Goal: Information Seeking & Learning: Learn about a topic

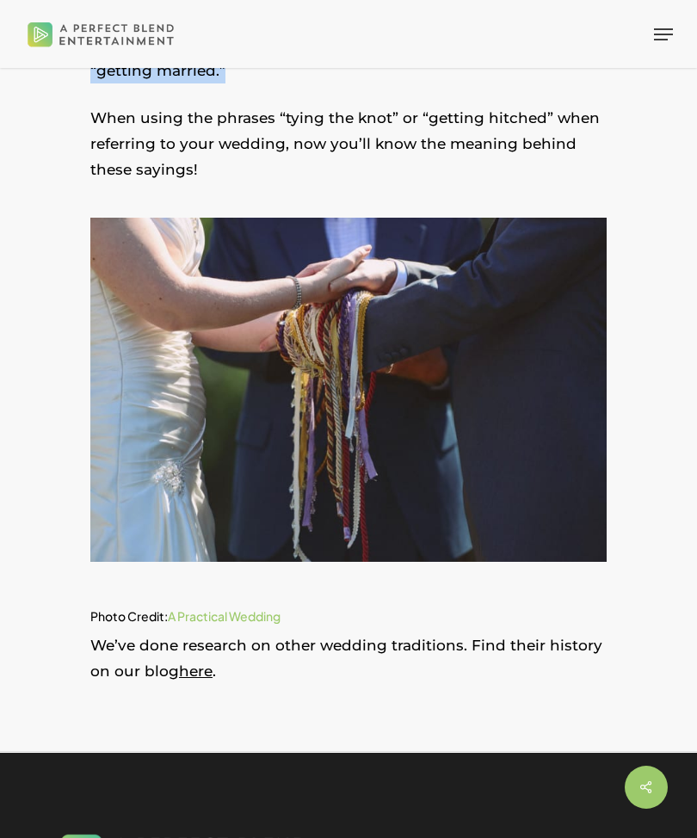
scroll to position [1677, 0]
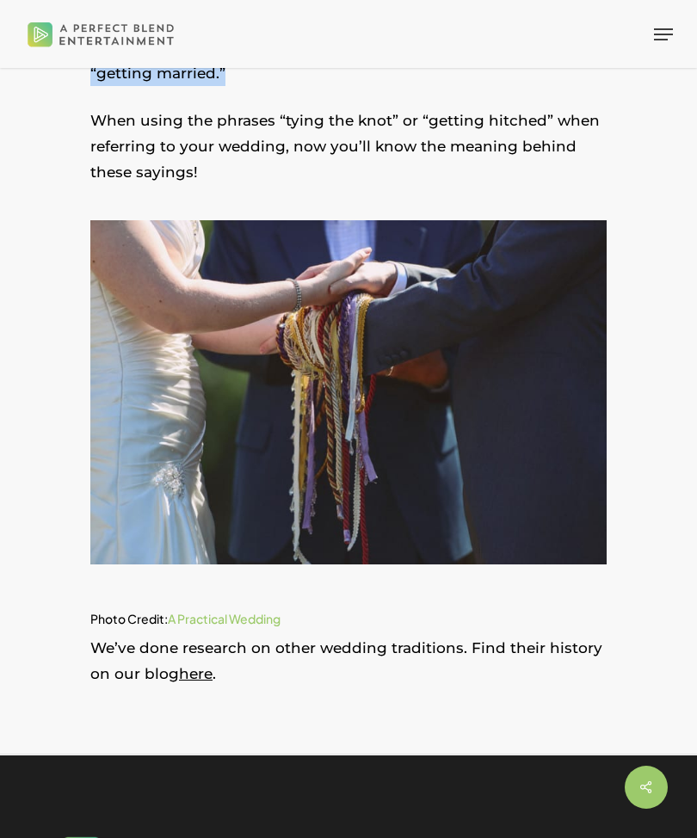
click at [200, 682] on link "here" at bounding box center [196, 673] width 34 height 17
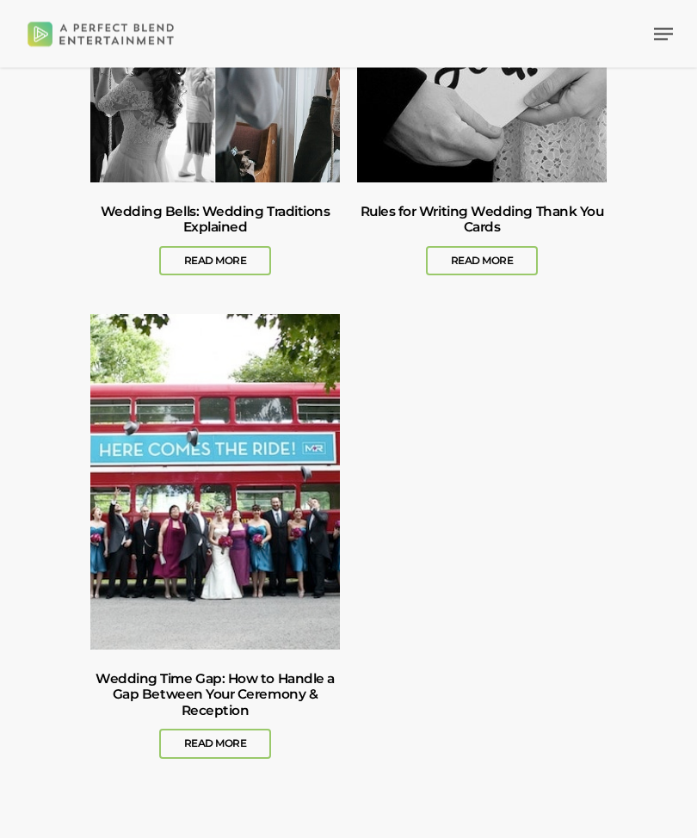
scroll to position [6265, 0]
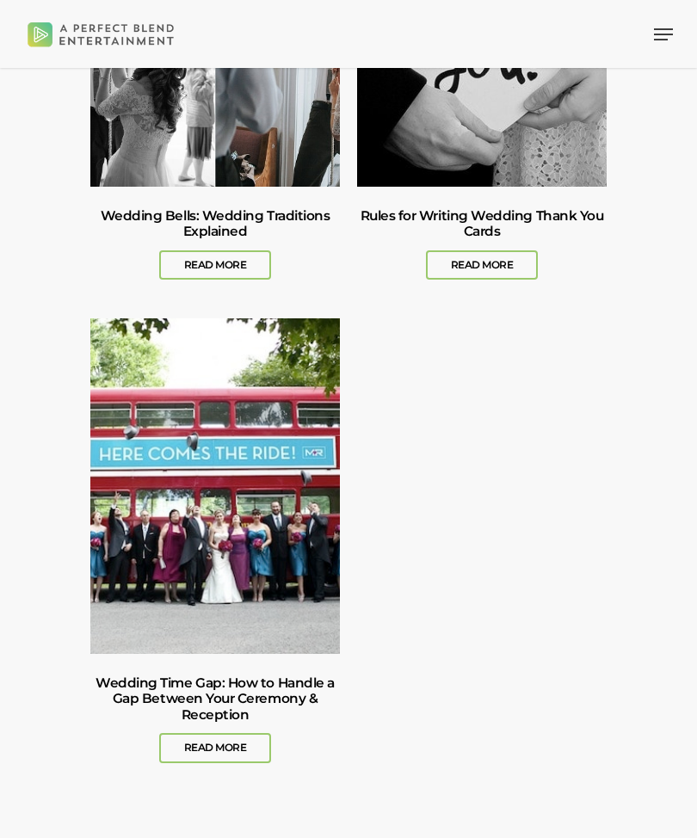
click at [209, 301] on link "Wedding Bells: Wedding Traditions Explained" at bounding box center [215, 244] width 250 height 114
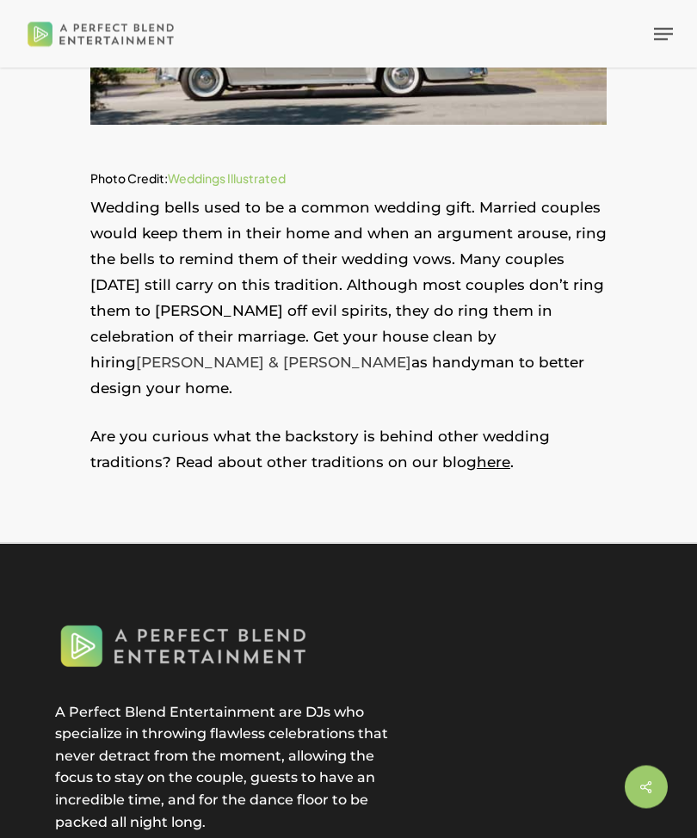
scroll to position [1634, 0]
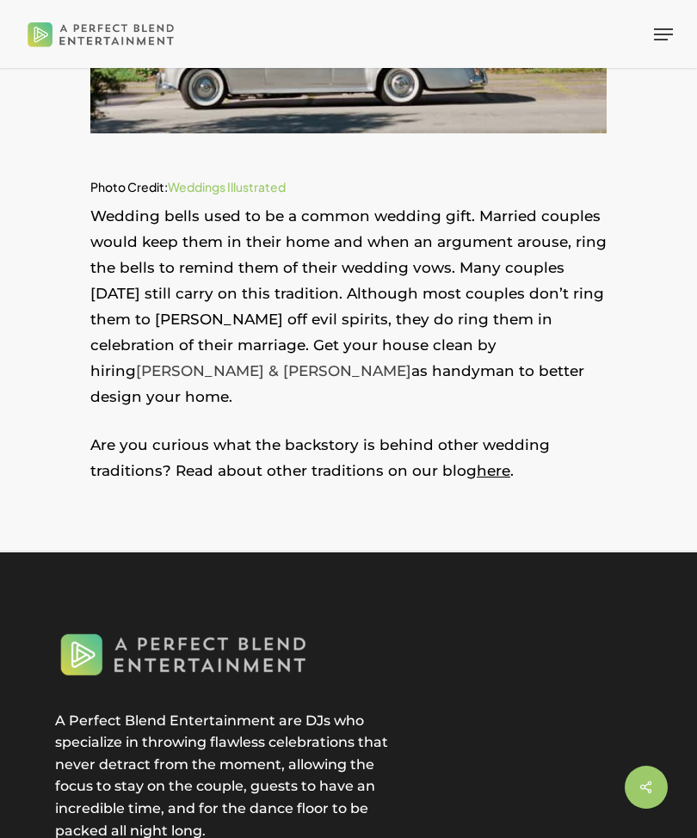
click at [493, 462] on link "here" at bounding box center [494, 470] width 34 height 17
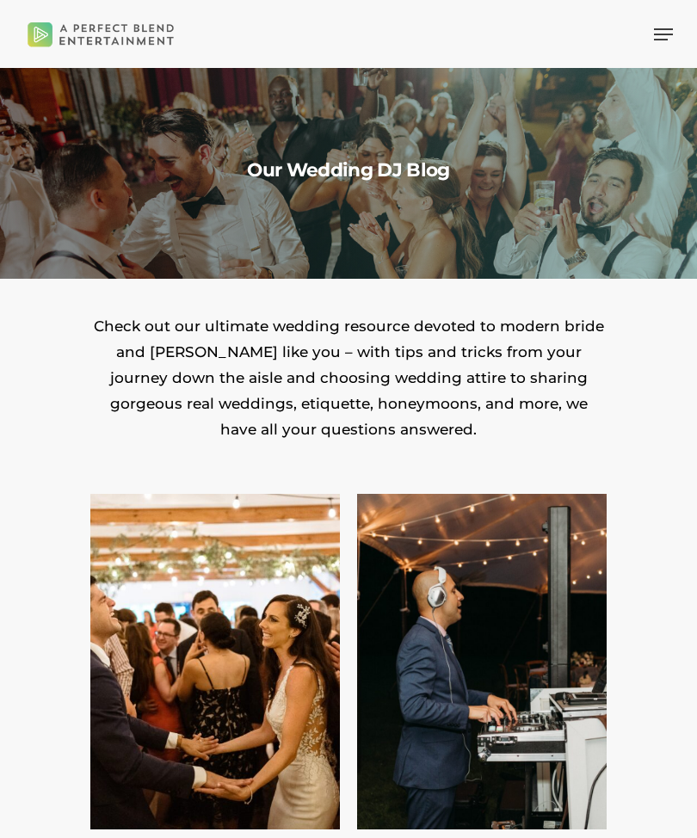
click at [660, 34] on icon "Navigation Menu" at bounding box center [663, 35] width 19 height 2
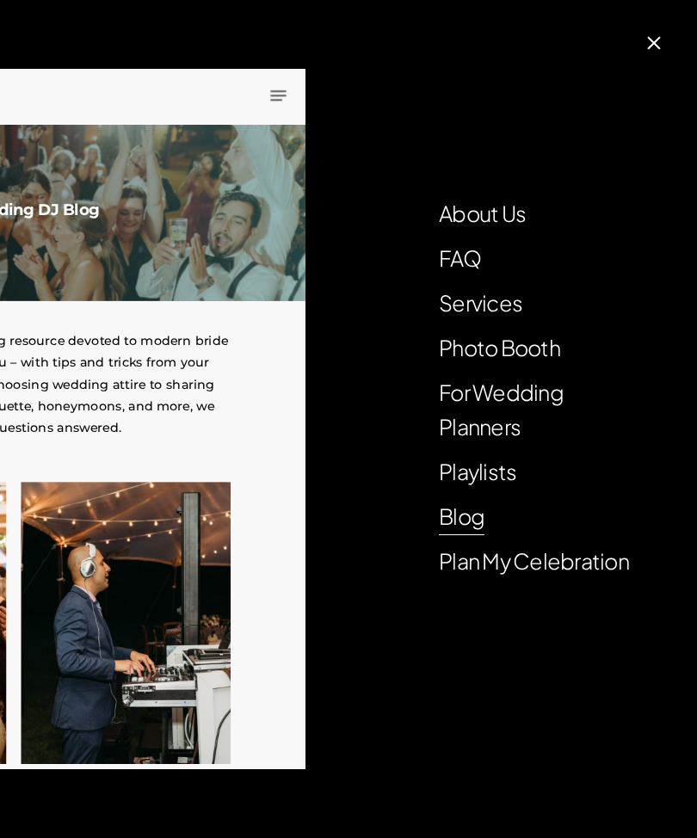
click at [470, 504] on link "Blog" at bounding box center [462, 516] width 46 height 34
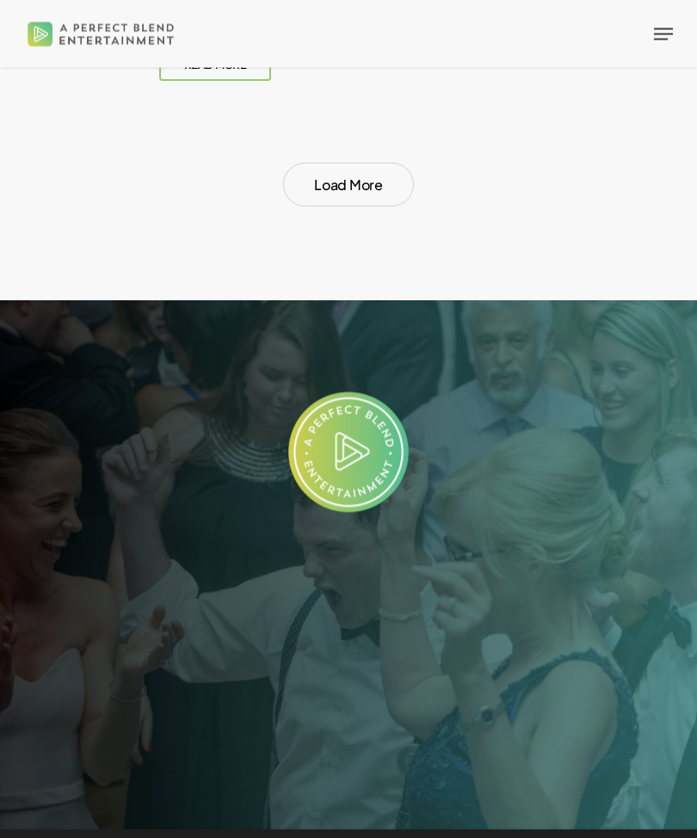
scroll to position [6952, 0]
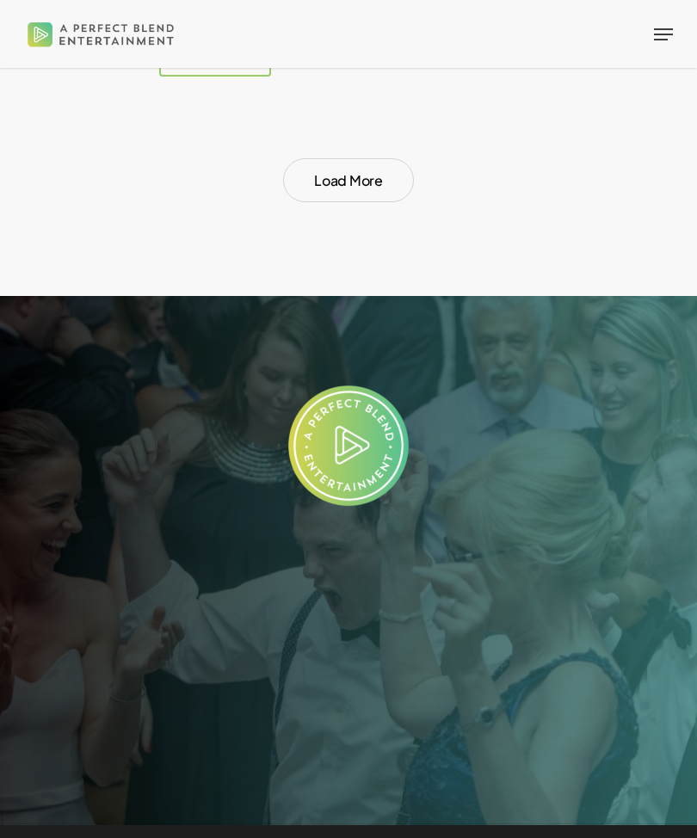
click at [366, 202] on link "Load More" at bounding box center [348, 180] width 130 height 44
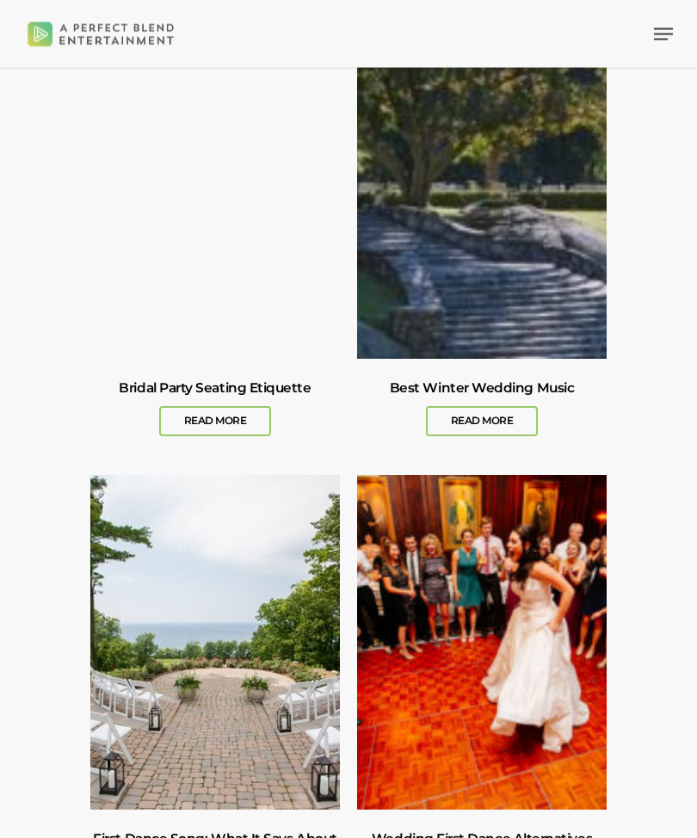
scroll to position [12136, 0]
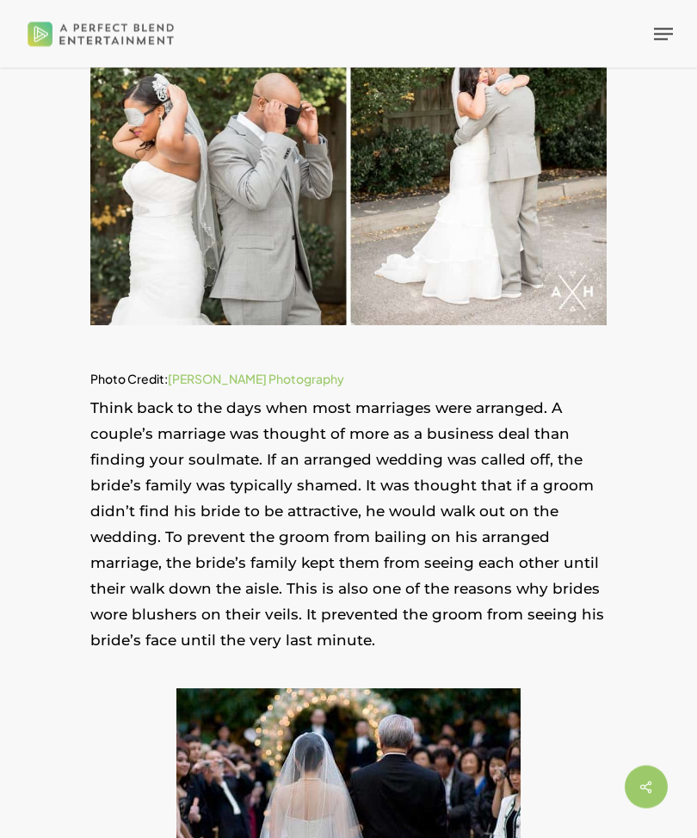
scroll to position [589, 0]
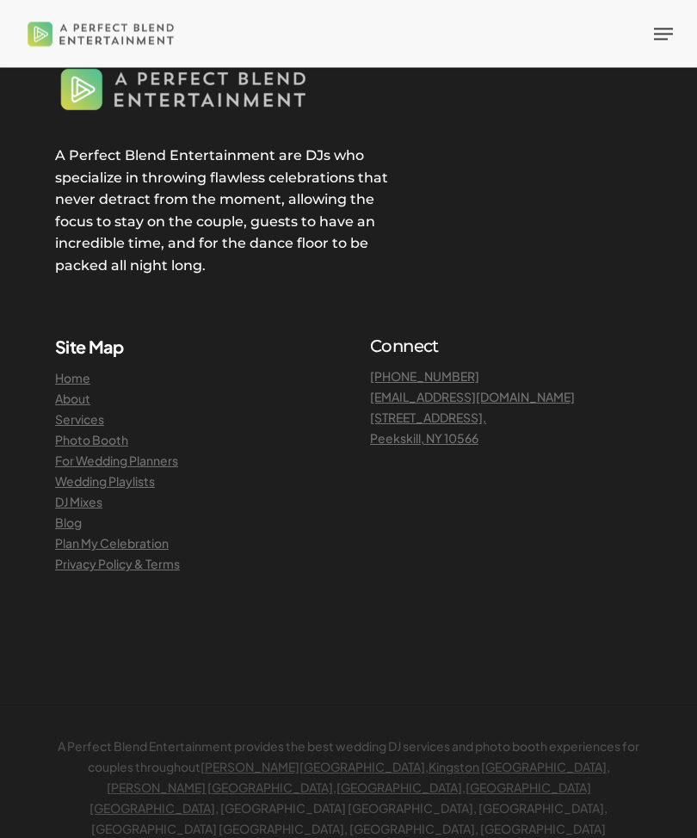
scroll to position [7787, 0]
